Goal: Task Accomplishment & Management: Manage account settings

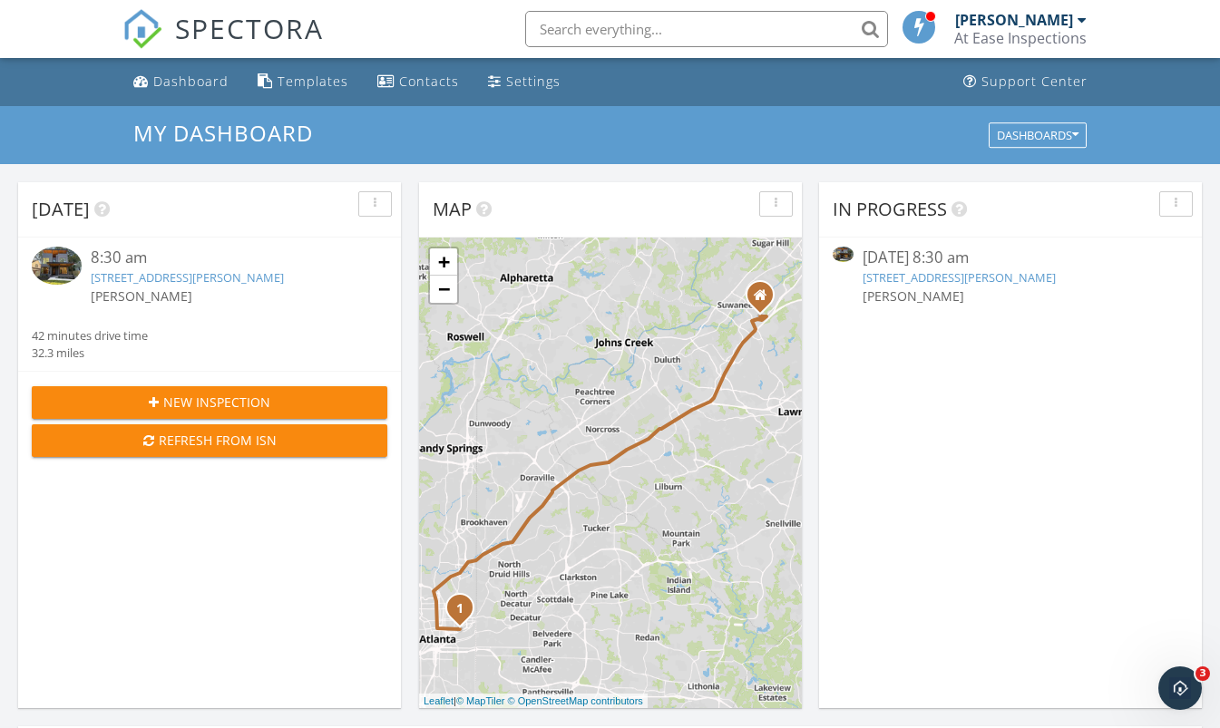
click at [284, 279] on link "[STREET_ADDRESS][PERSON_NAME]" at bounding box center [187, 277] width 193 height 16
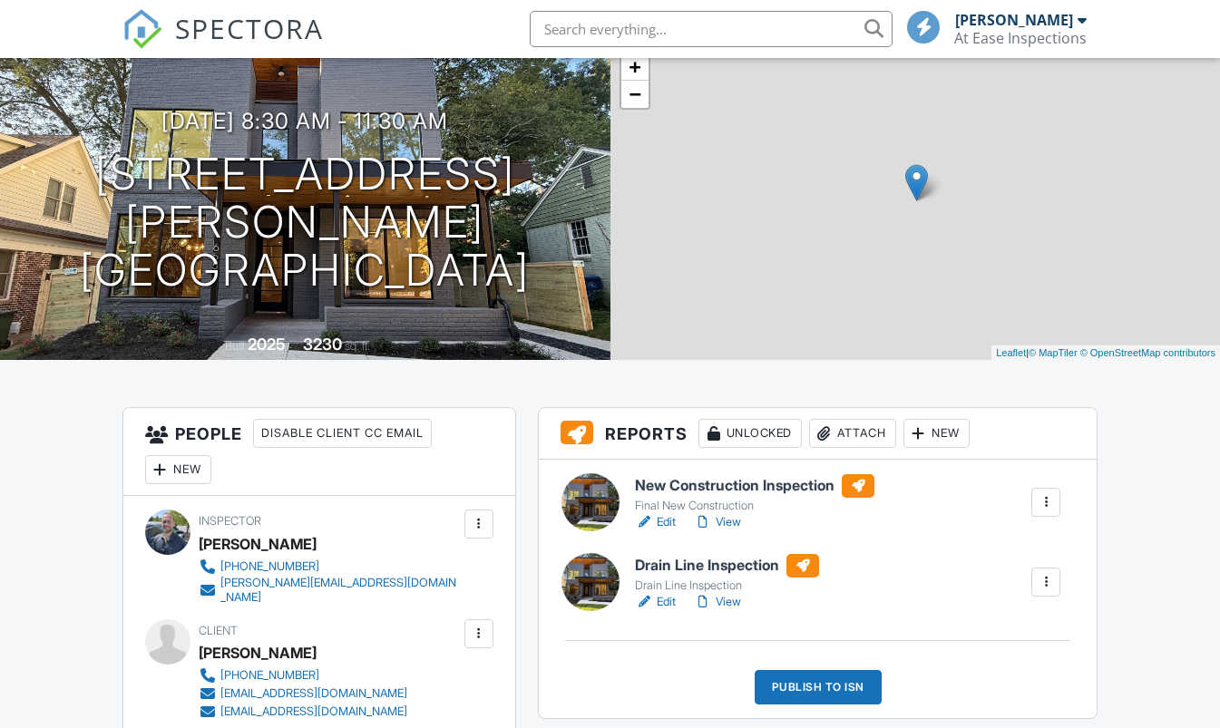
scroll to position [139, 0]
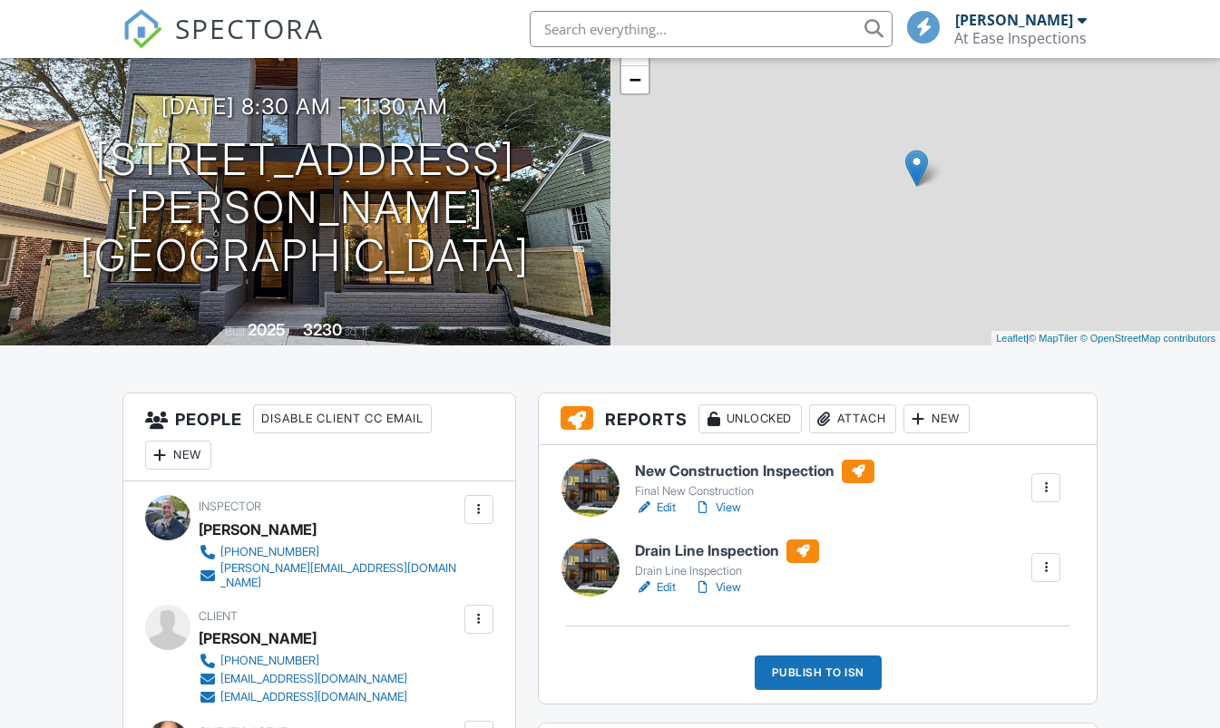
click at [663, 586] on link "Edit" at bounding box center [655, 588] width 41 height 18
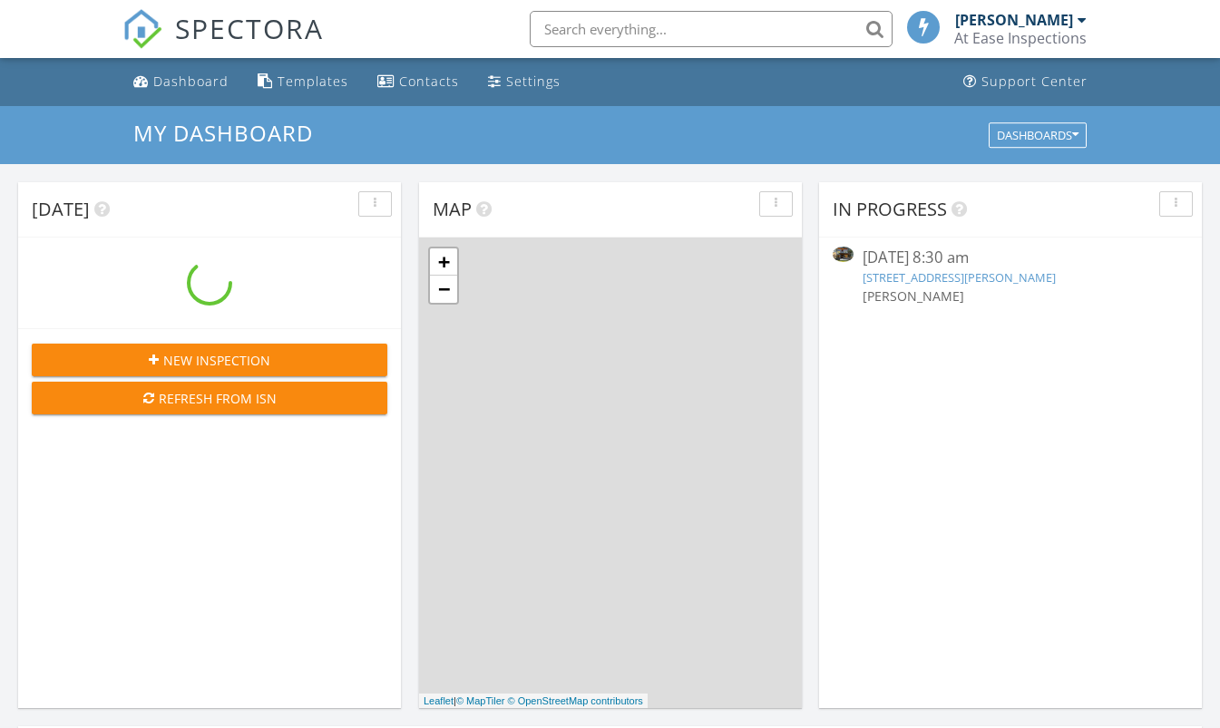
scroll to position [1679, 1248]
